Goal: Information Seeking & Learning: Compare options

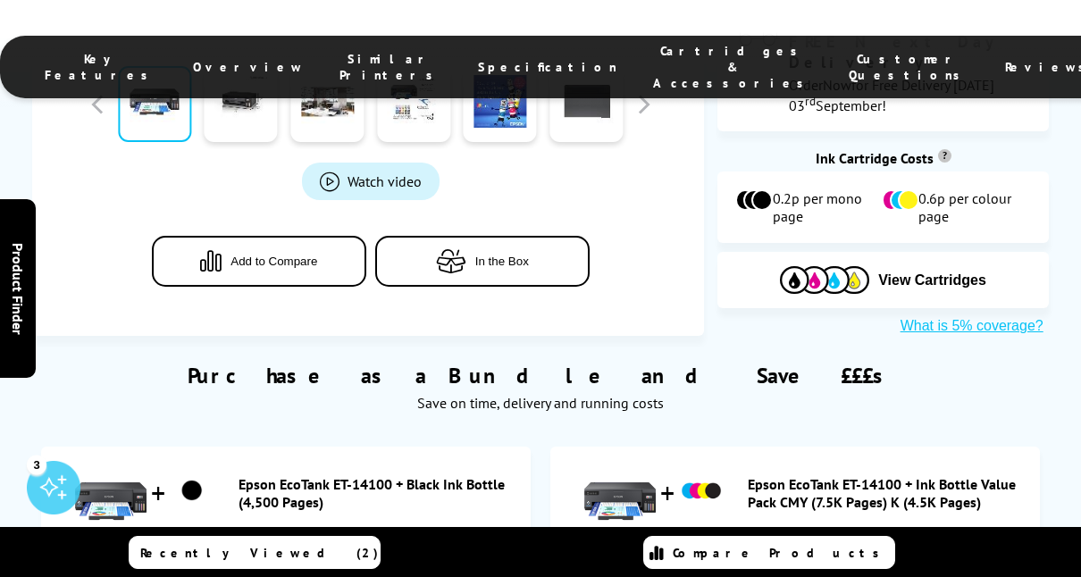
scroll to position [894, 0]
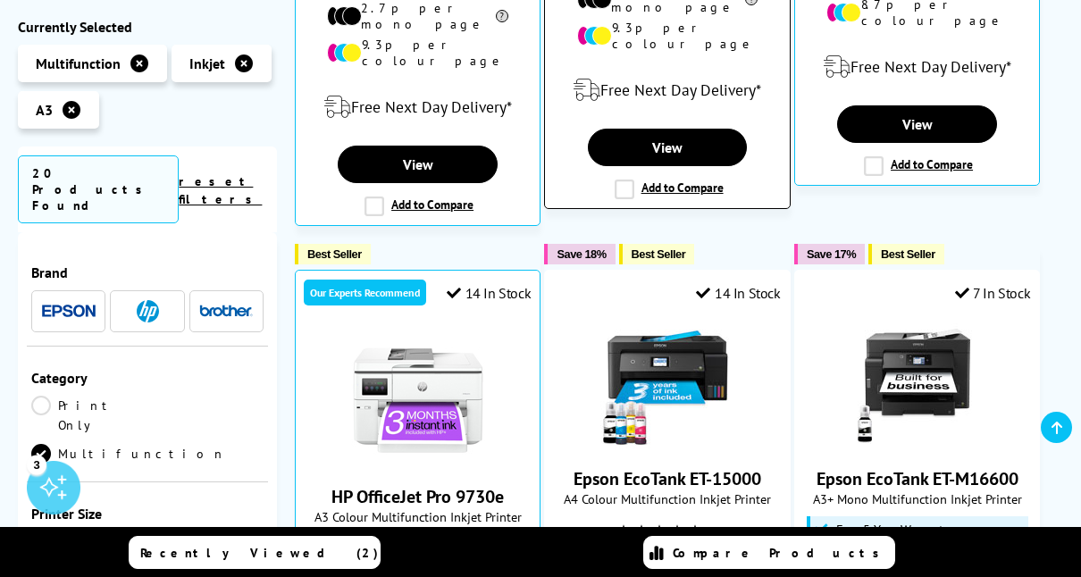
scroll to position [1072, 0]
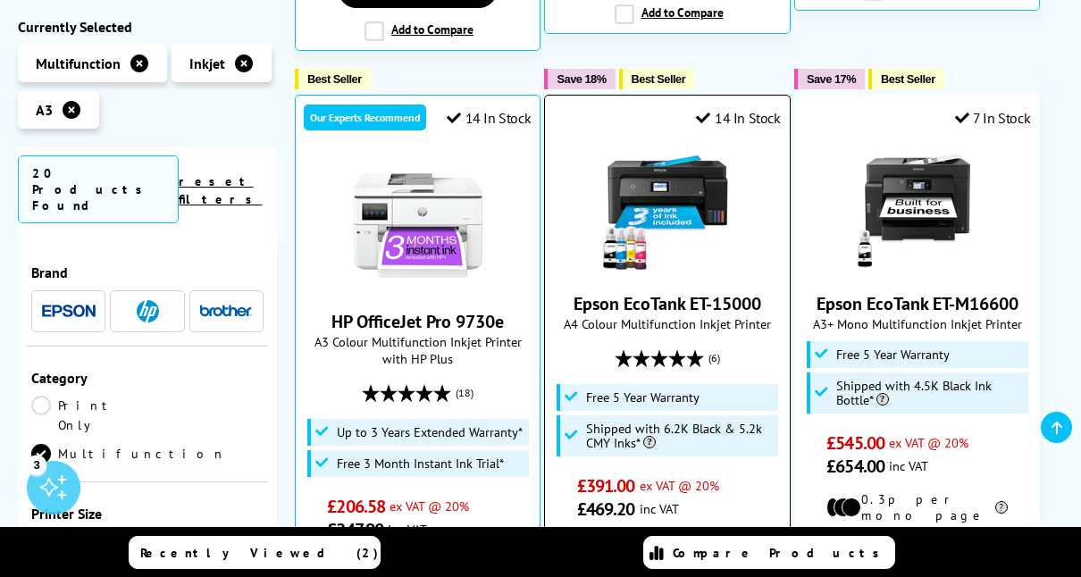
click at [709, 178] on img at bounding box center [668, 207] width 134 height 134
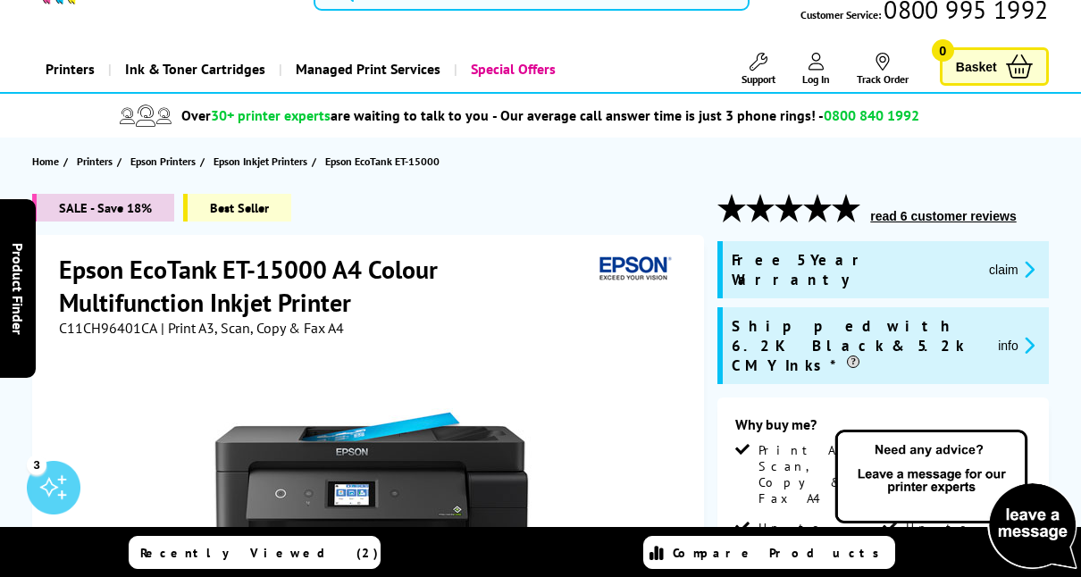
scroll to position [89, 0]
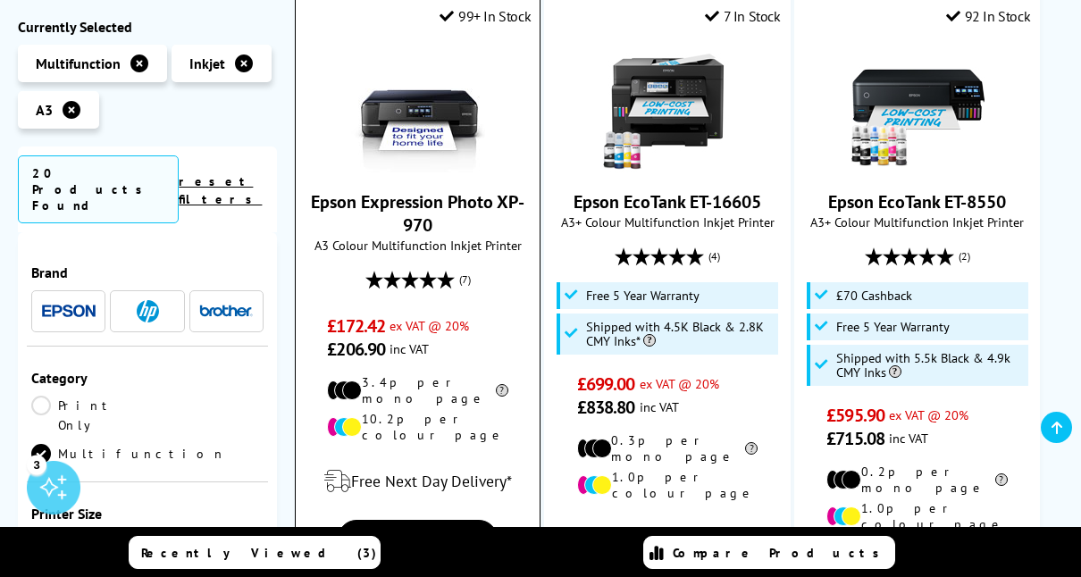
scroll to position [1877, 0]
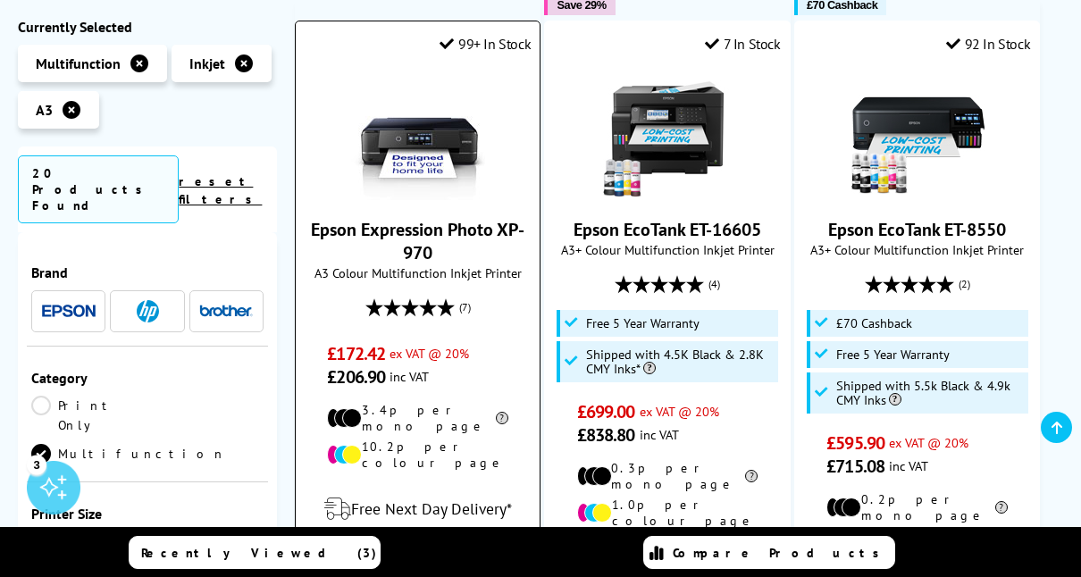
click at [416, 89] on img at bounding box center [418, 133] width 134 height 134
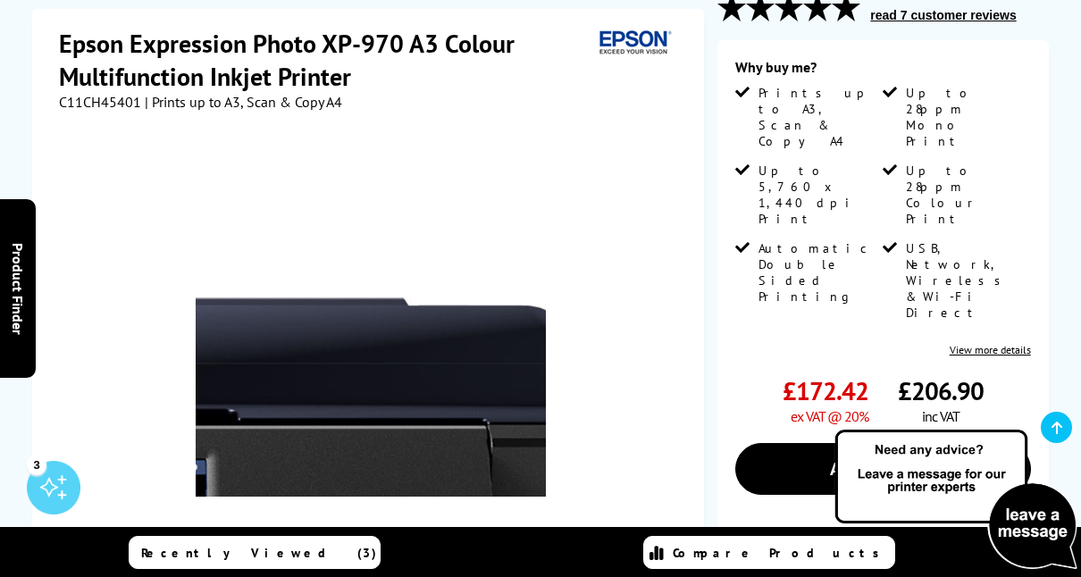
scroll to position [357, 0]
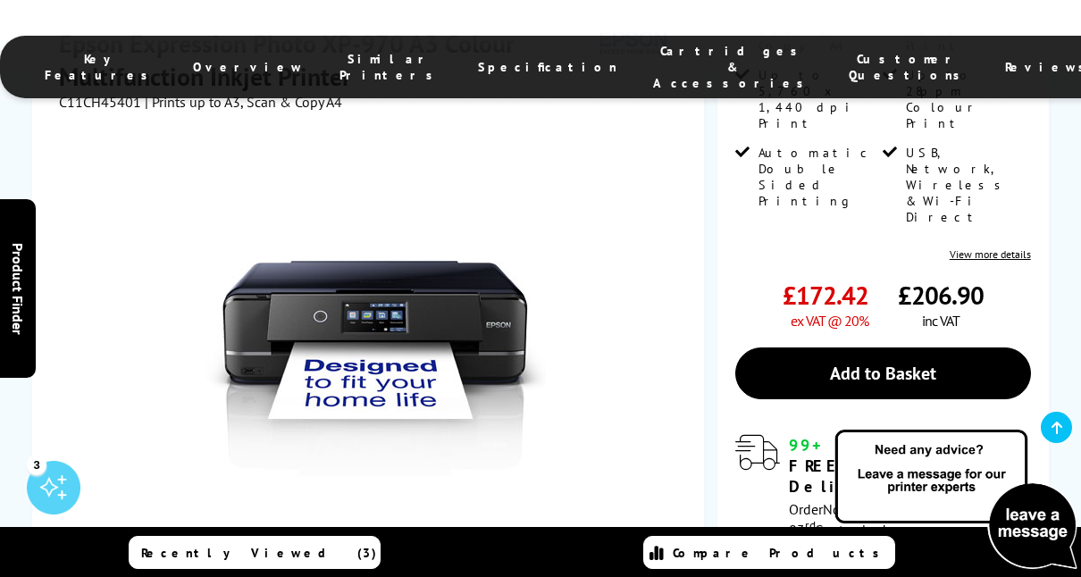
click at [236, 540] on link at bounding box center [241, 578] width 73 height 76
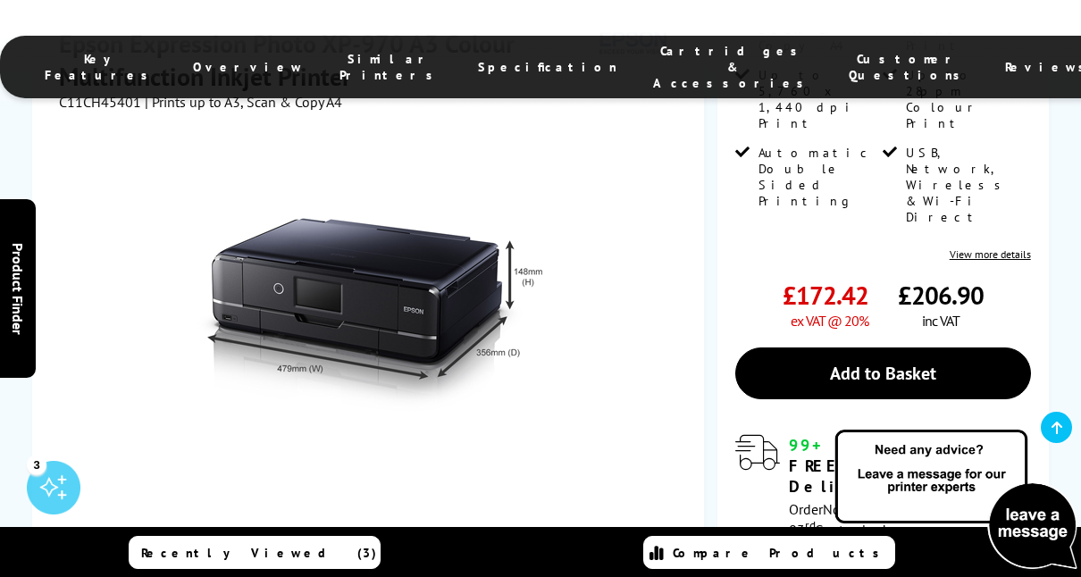
click at [313, 540] on link at bounding box center [326, 578] width 73 height 76
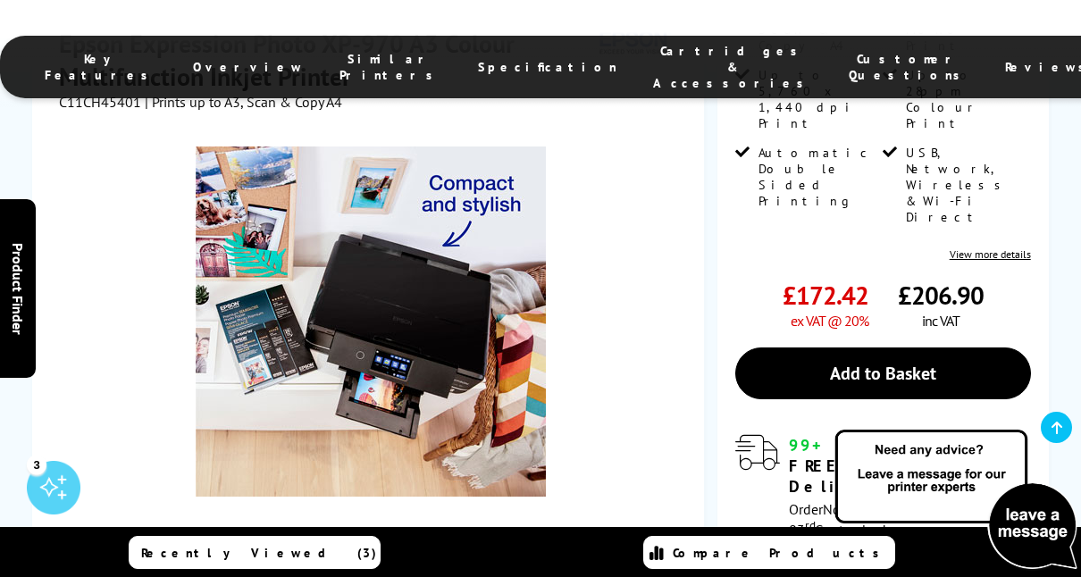
click at [371, 533] on div at bounding box center [414, 577] width 87 height 89
click at [394, 540] on link at bounding box center [413, 578] width 73 height 76
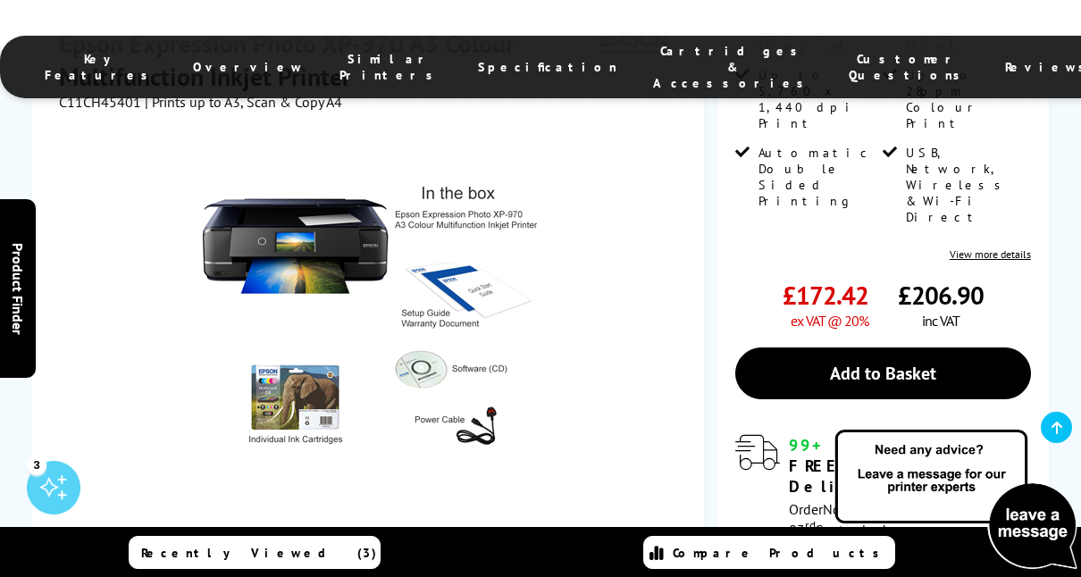
click at [488, 540] on link at bounding box center [500, 578] width 73 height 76
click at [490, 540] on link at bounding box center [500, 578] width 73 height 76
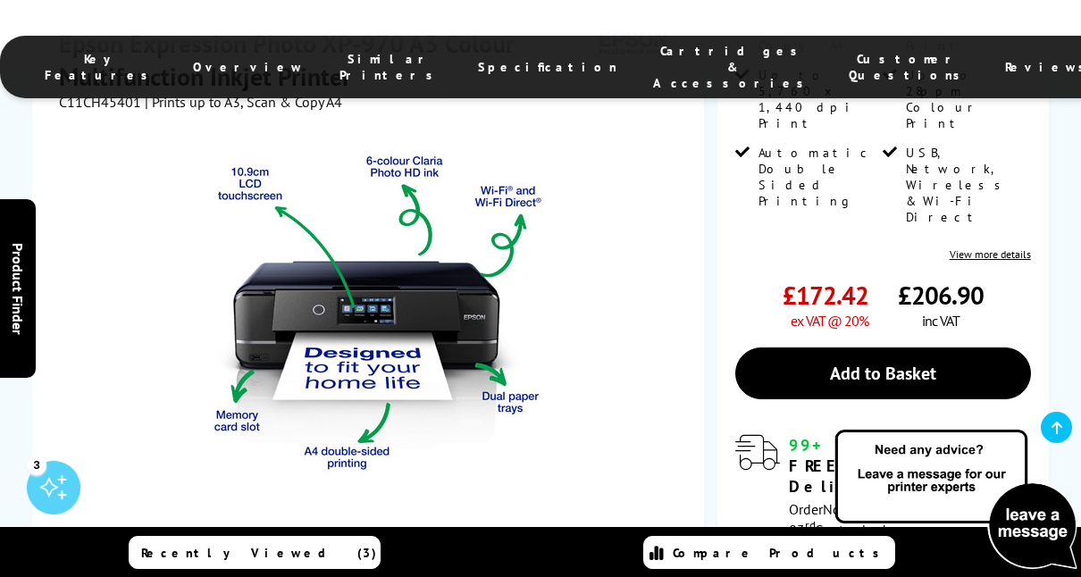
click at [576, 540] on link at bounding box center [586, 578] width 73 height 76
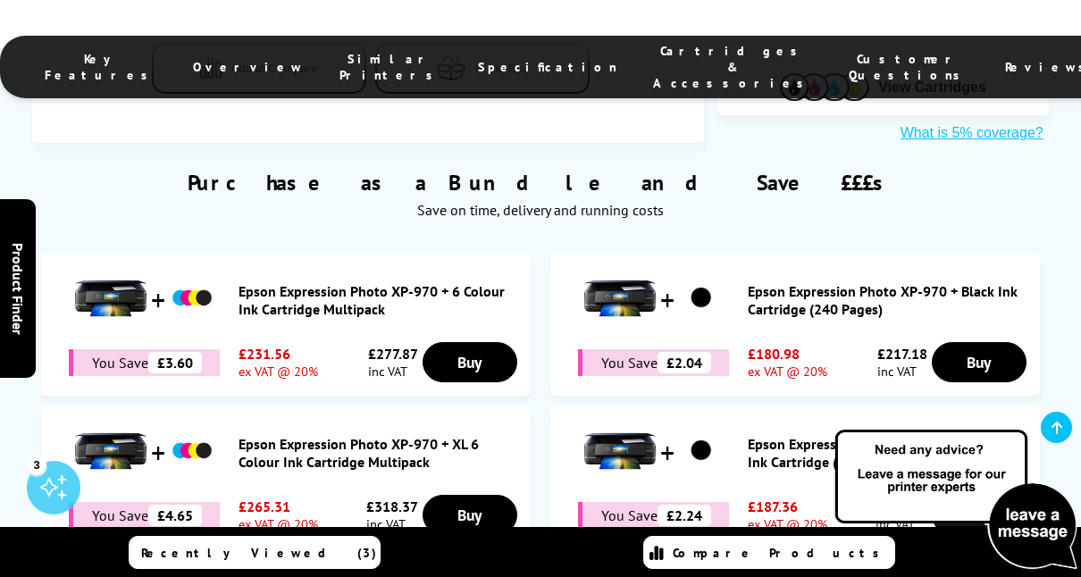
scroll to position [983, 0]
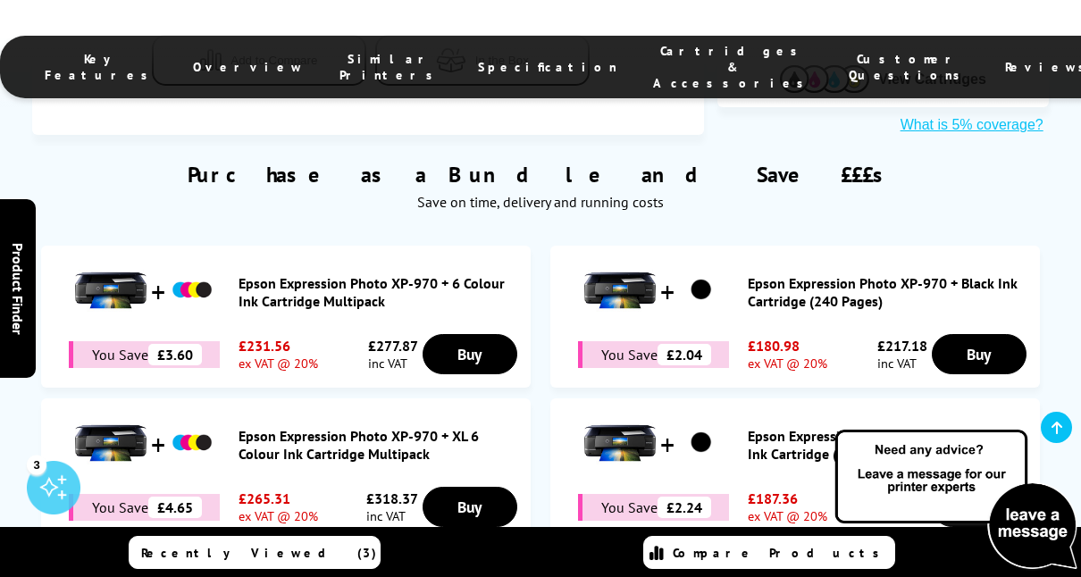
drag, startPoint x: 355, startPoint y: 169, endPoint x: 346, endPoint y: 164, distance: 10.0
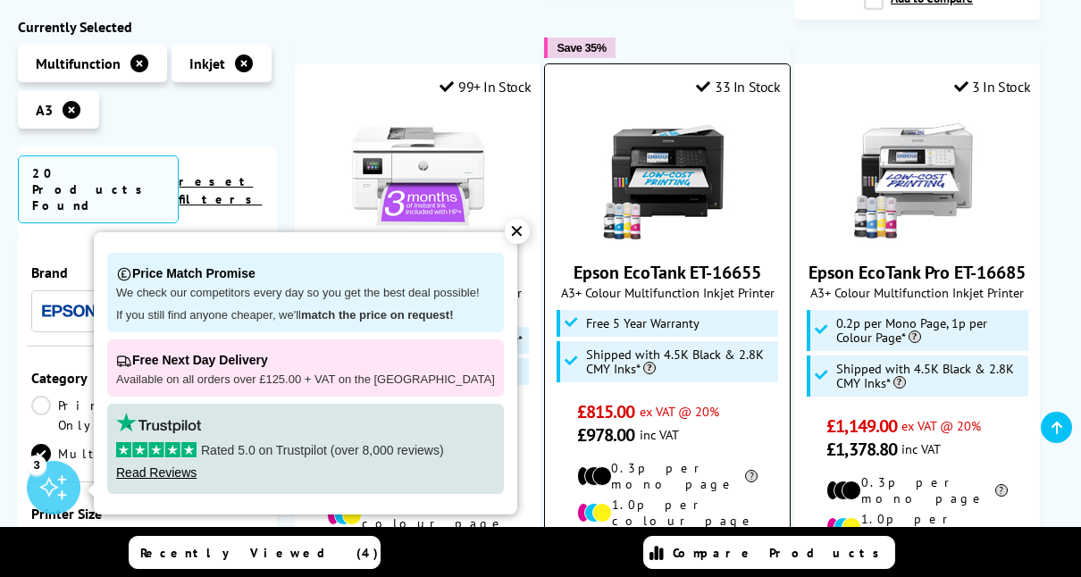
scroll to position [2592, 0]
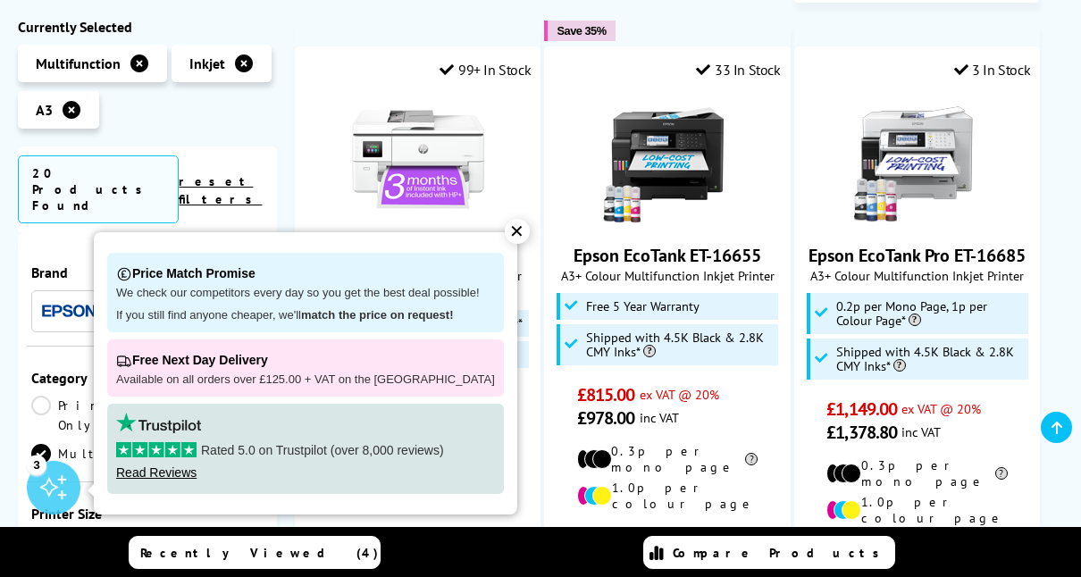
click at [505, 227] on div "✕" at bounding box center [517, 231] width 25 height 25
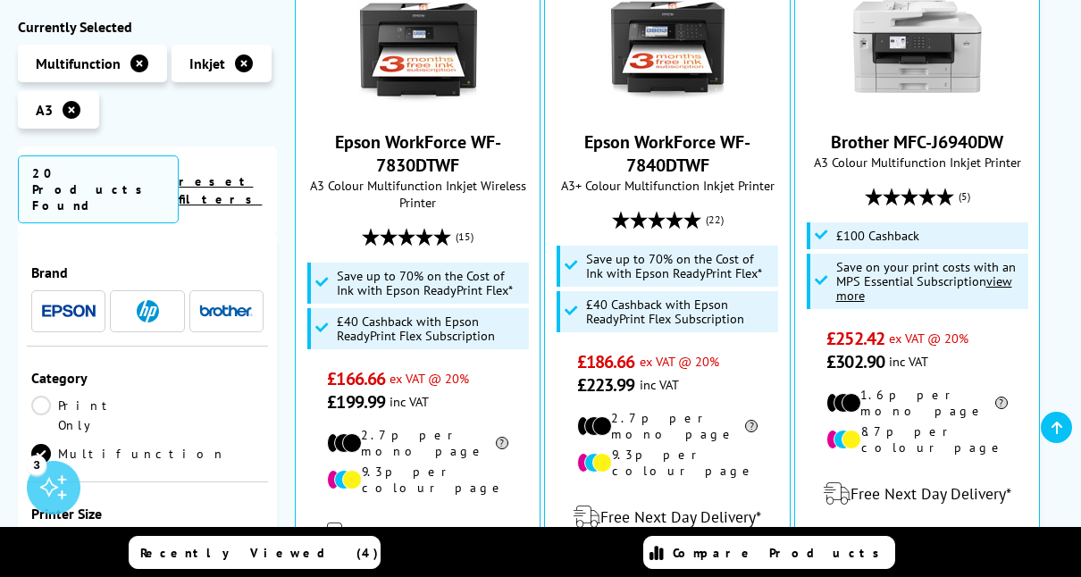
scroll to position [447, 0]
